Goal: Find specific page/section: Find specific page/section

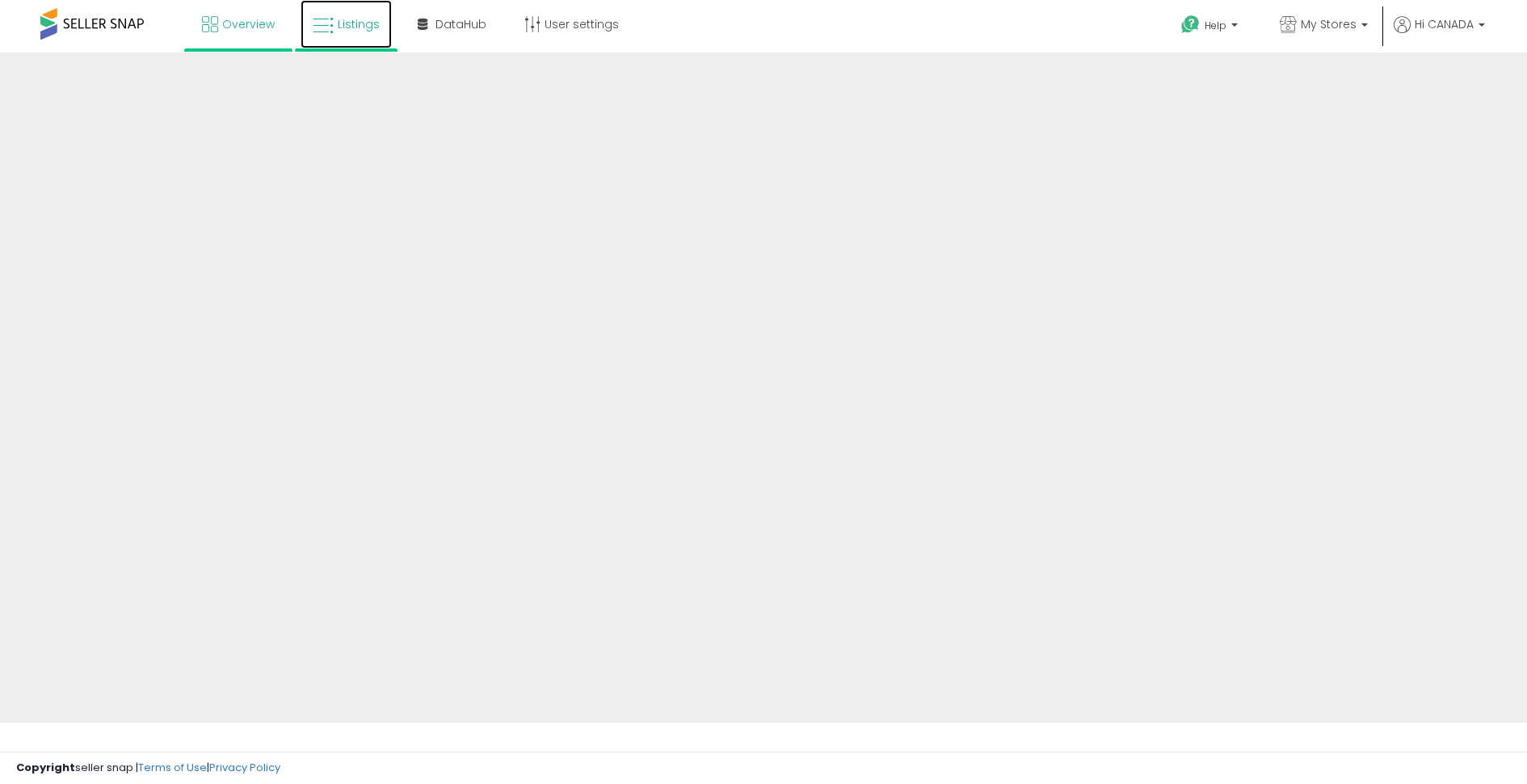
click at [345, 28] on span "Listings" at bounding box center [359, 24] width 42 height 16
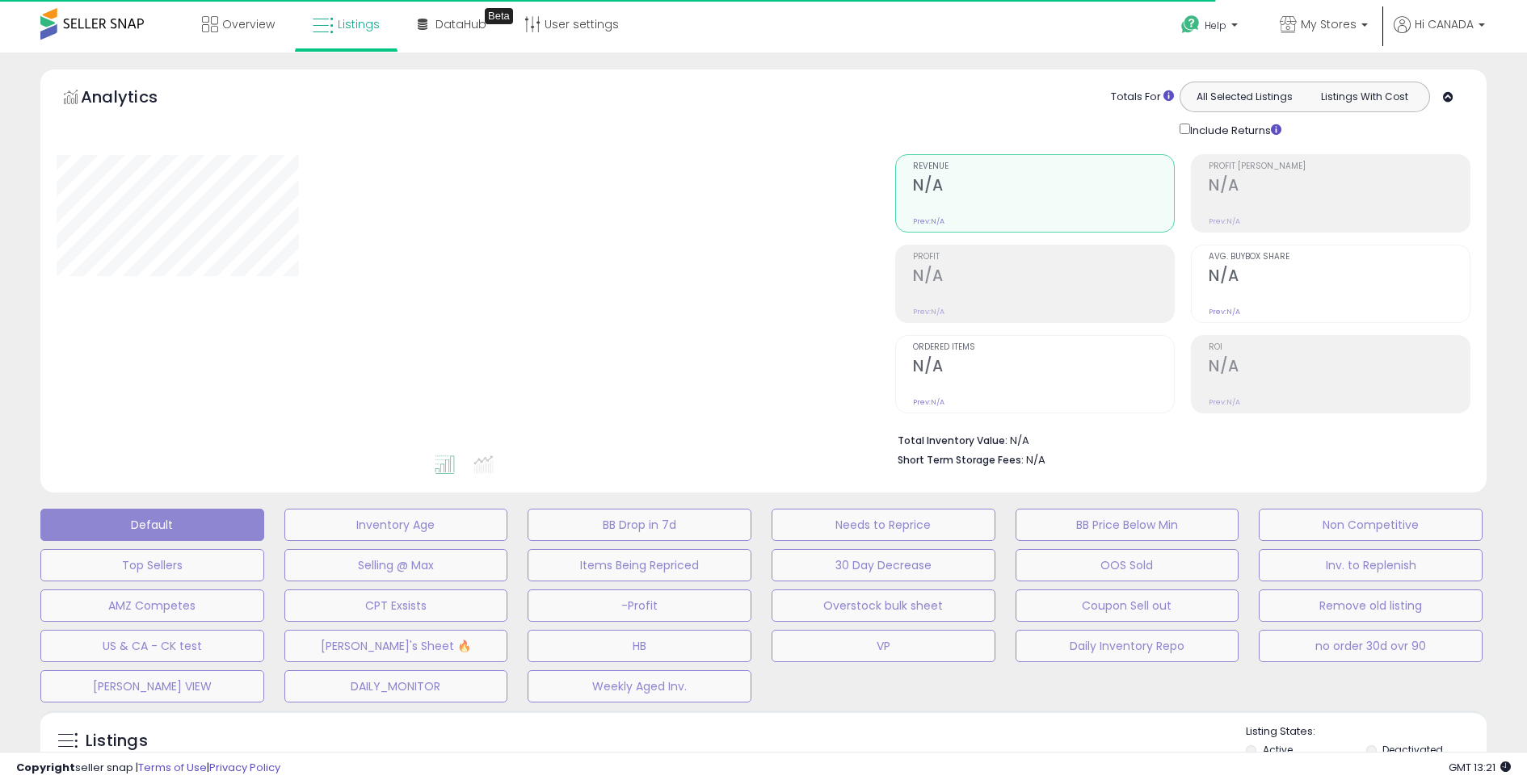
select select "**"
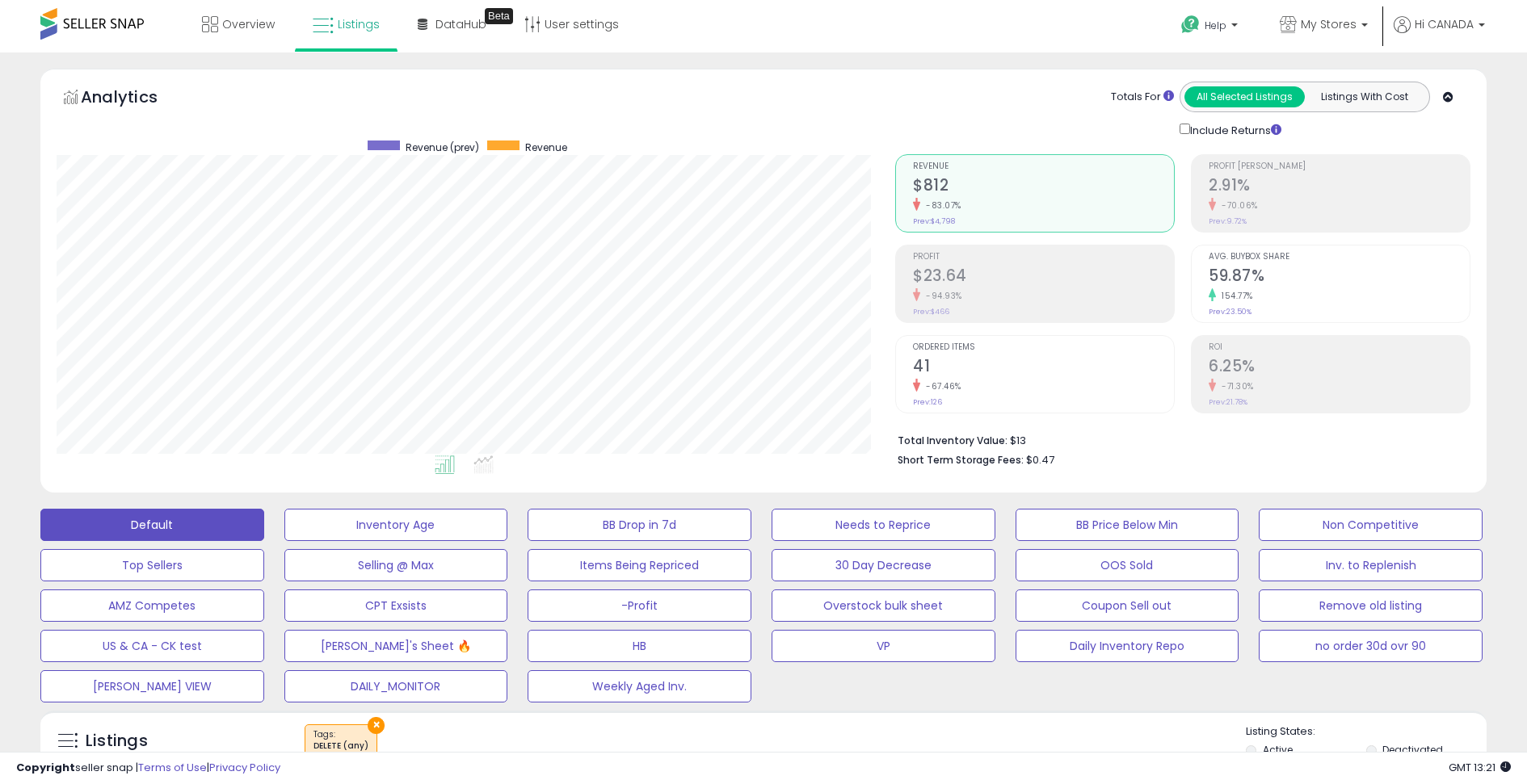
scroll to position [332, 838]
